Goal: Transaction & Acquisition: Purchase product/service

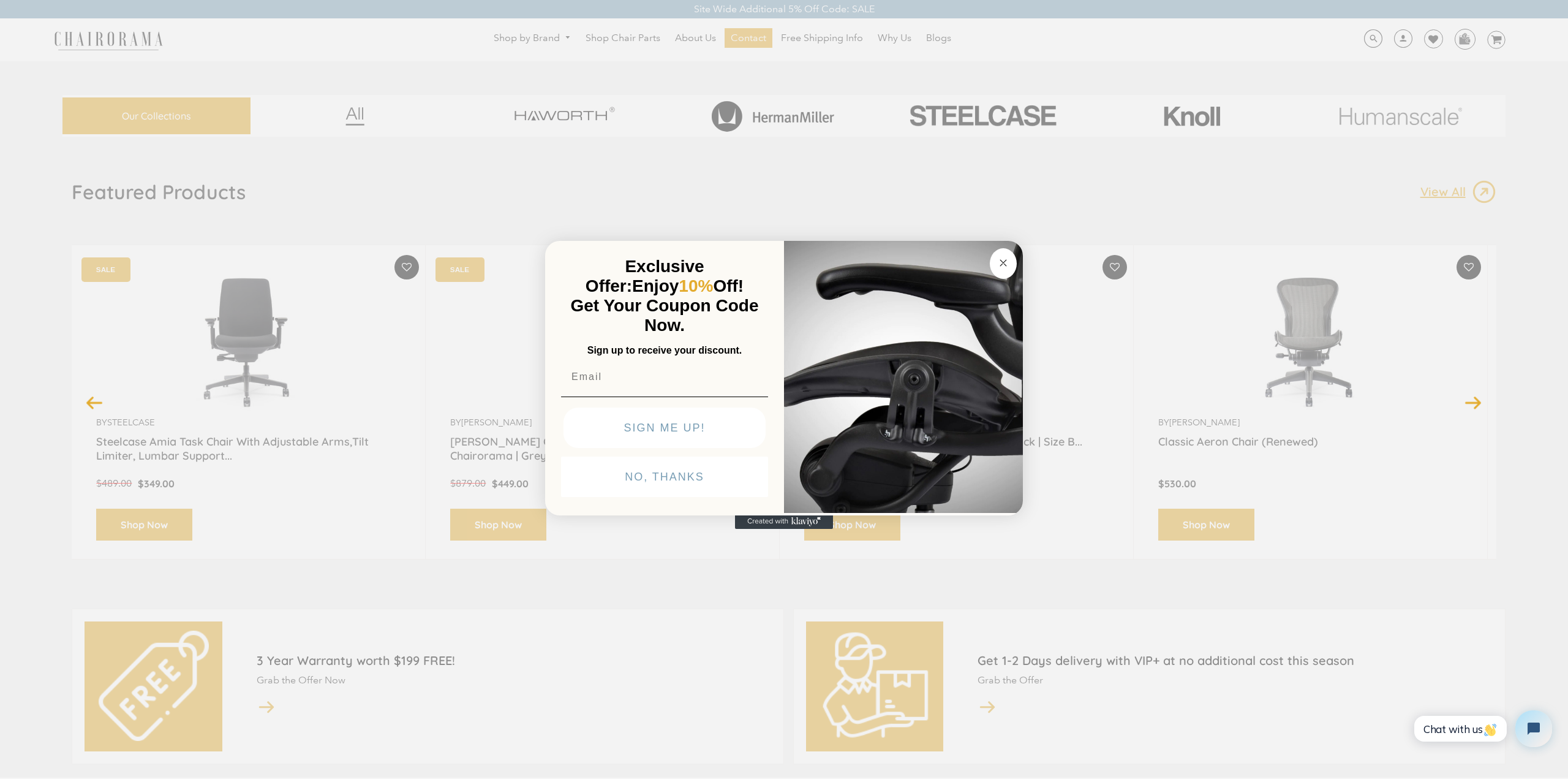
click at [1007, 262] on circle "Close dialog" at bounding box center [1004, 263] width 14 height 14
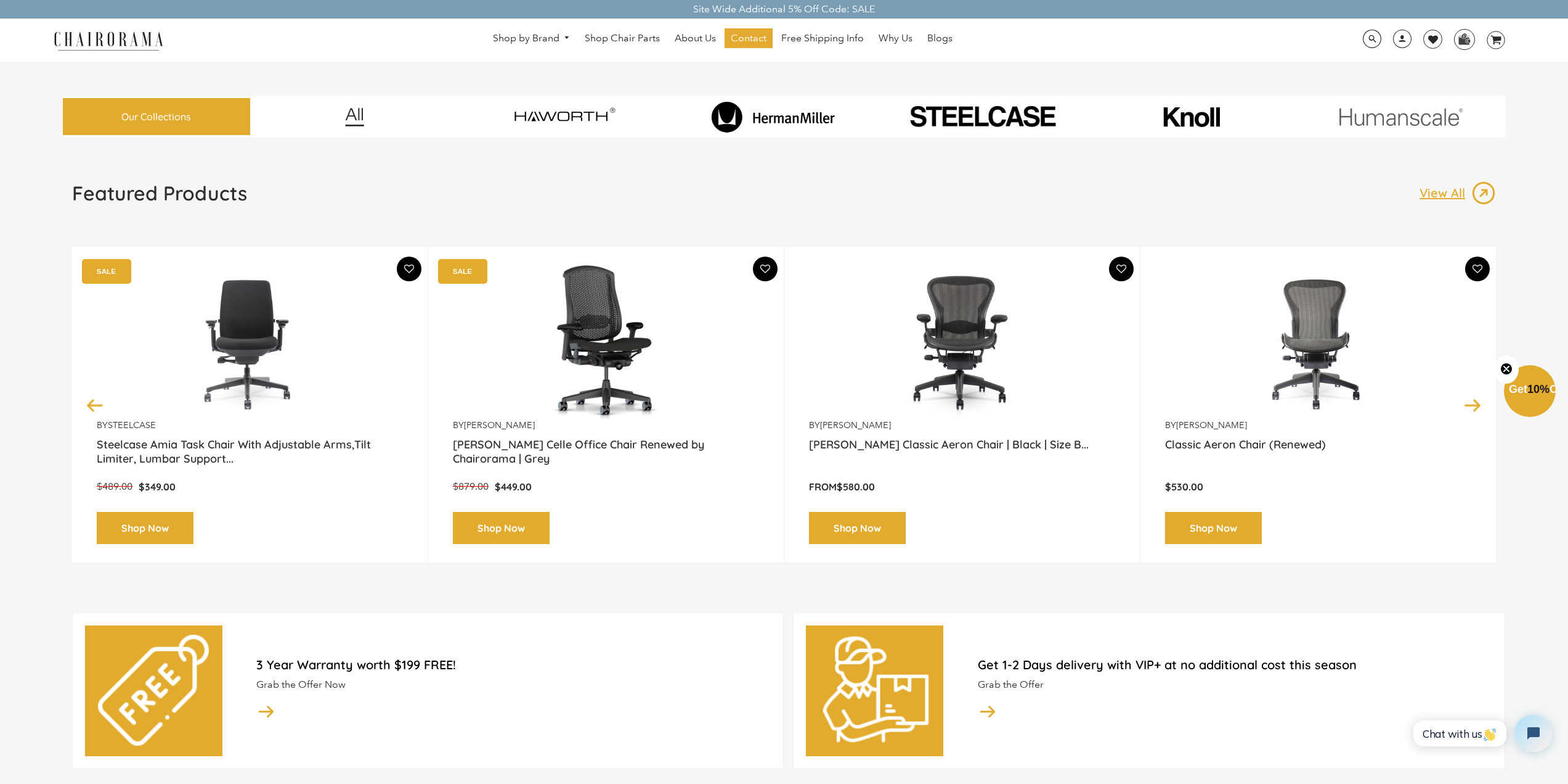
click at [781, 121] on img at bounding box center [773, 116] width 173 height 31
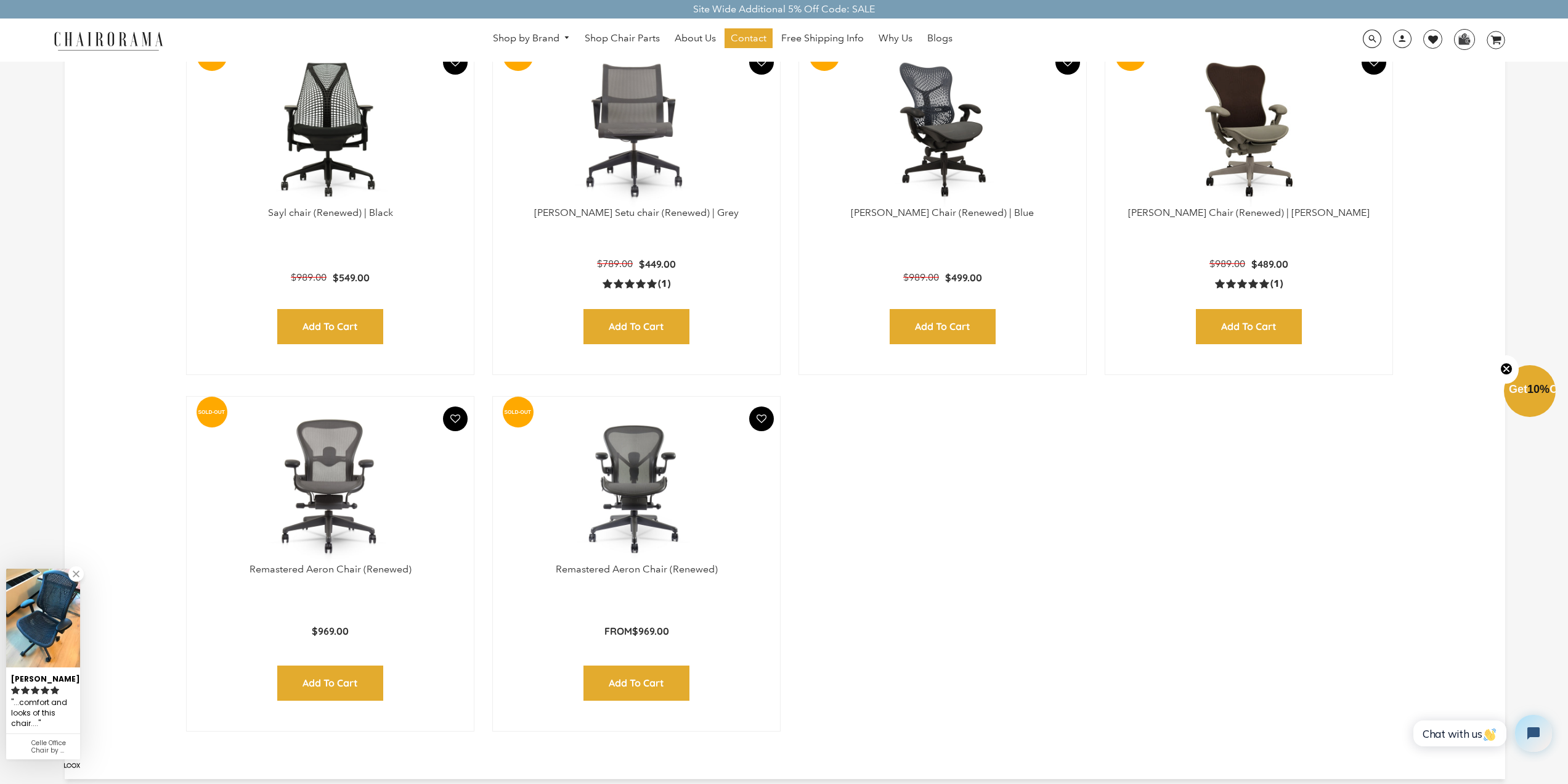
scroll to position [1480, 0]
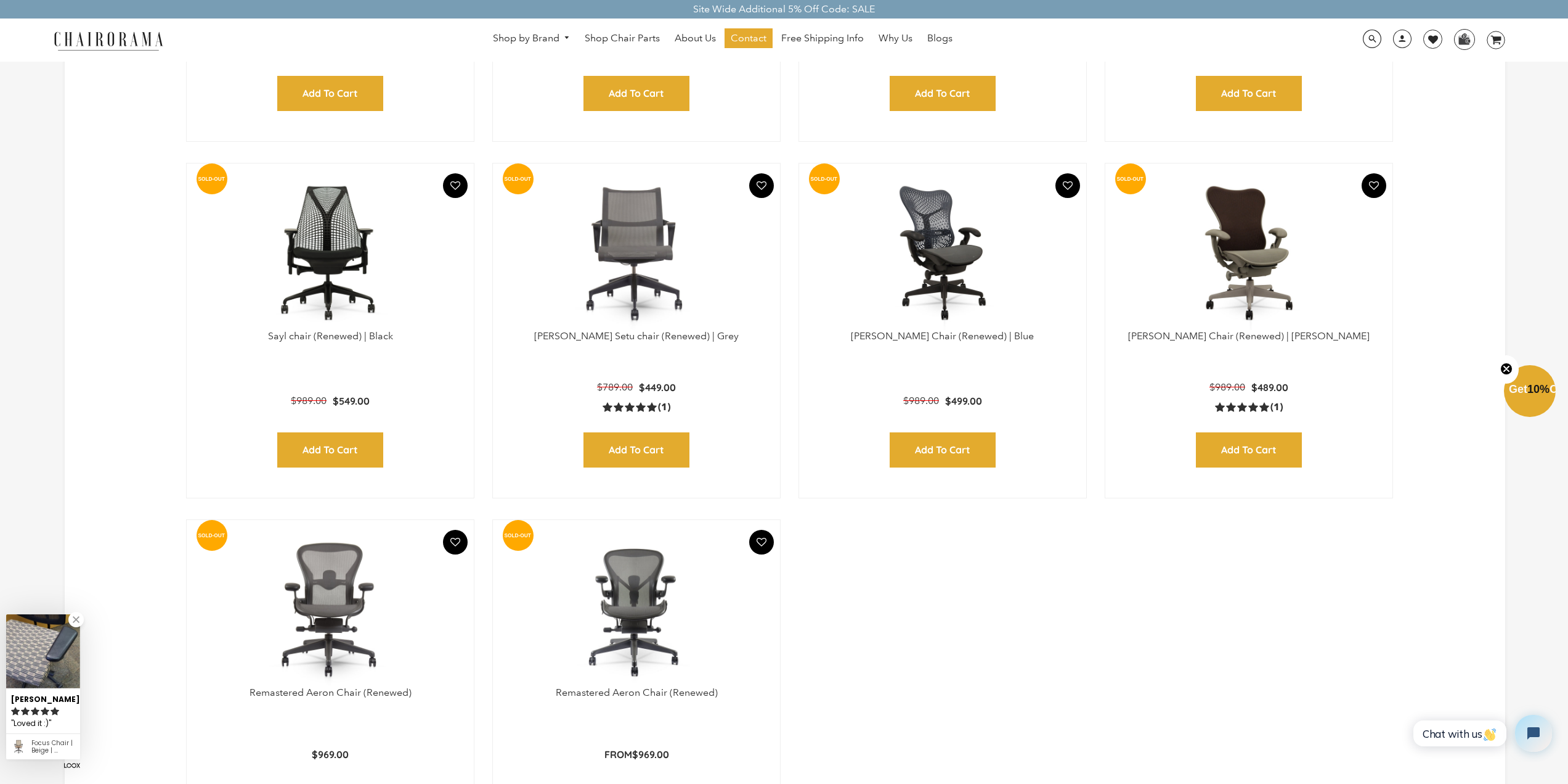
drag, startPoint x: 1190, startPoint y: 581, endPoint x: 1159, endPoint y: 579, distance: 31.1
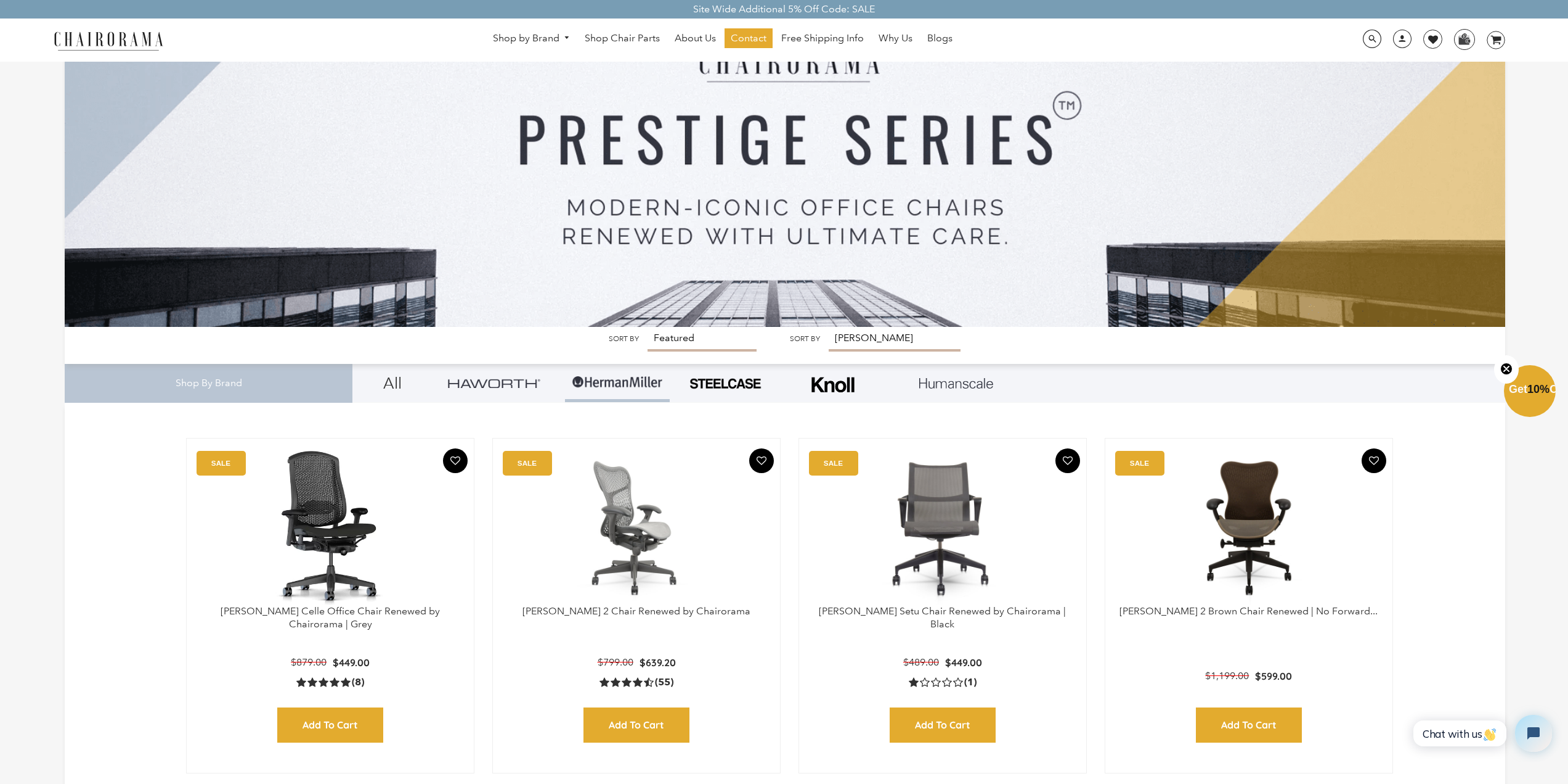
scroll to position [61, 0]
